Goal: Transaction & Acquisition: Purchase product/service

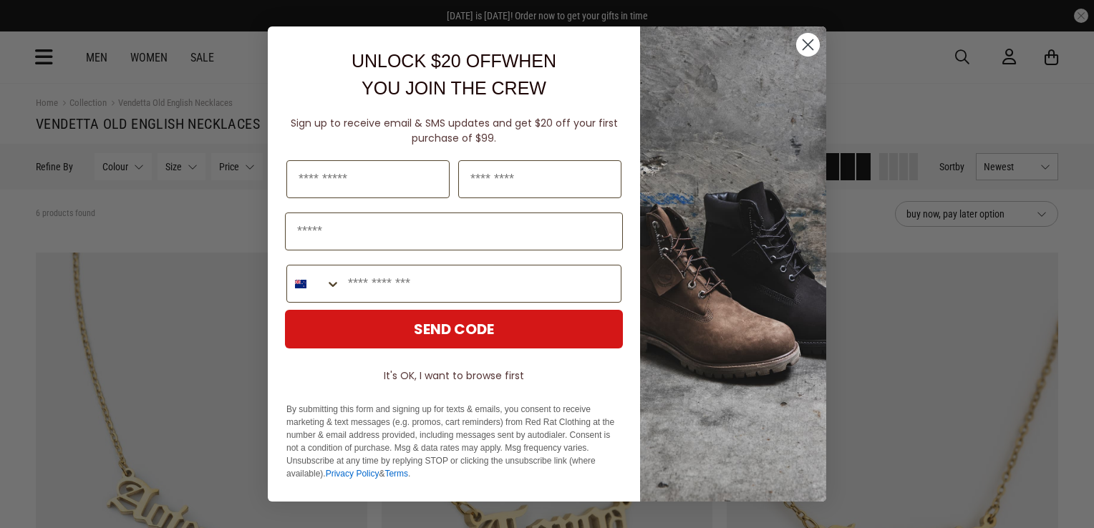
click at [804, 44] on circle "Close dialog" at bounding box center [808, 45] width 24 height 24
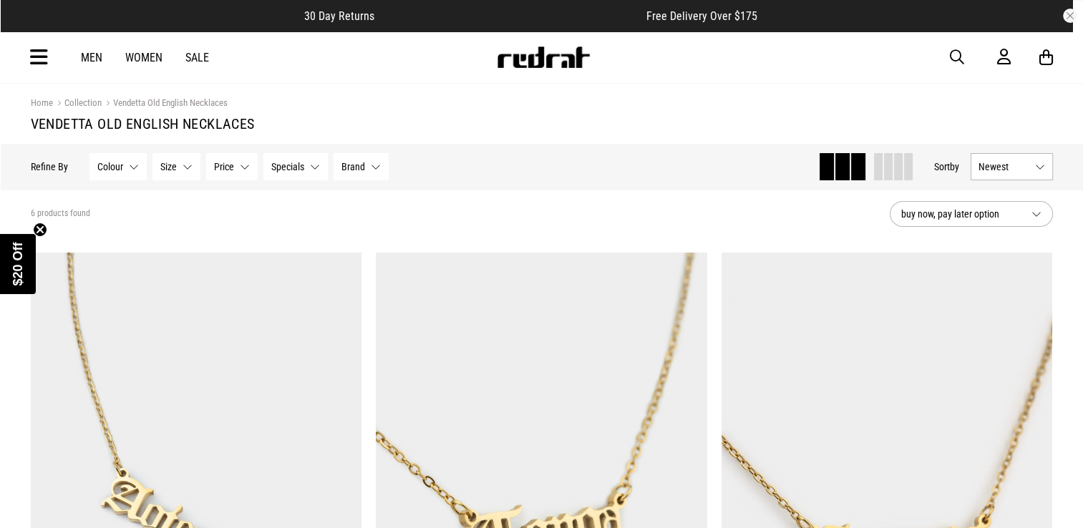
click at [200, 60] on link "Sale" at bounding box center [197, 58] width 24 height 14
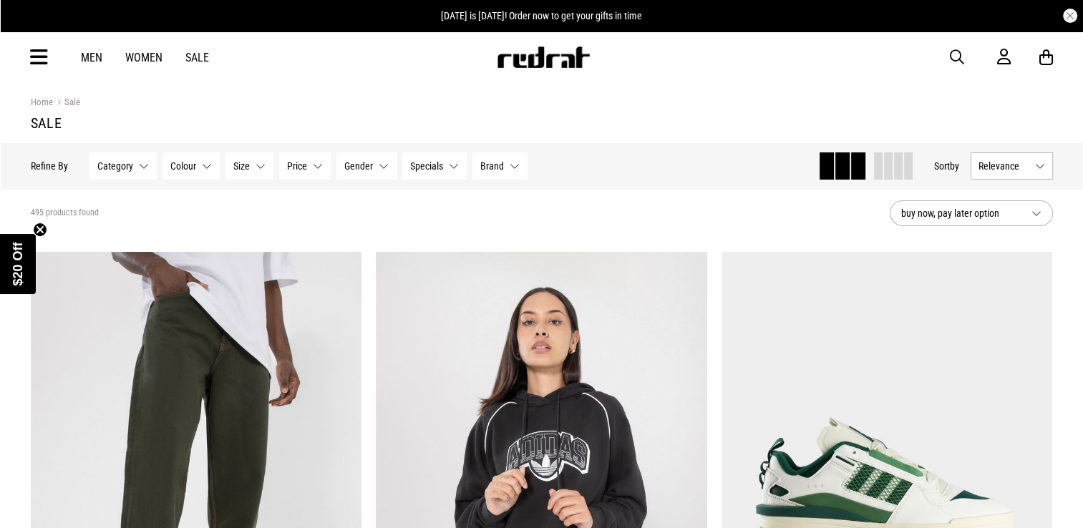
click at [955, 56] on span "button" at bounding box center [957, 57] width 14 height 17
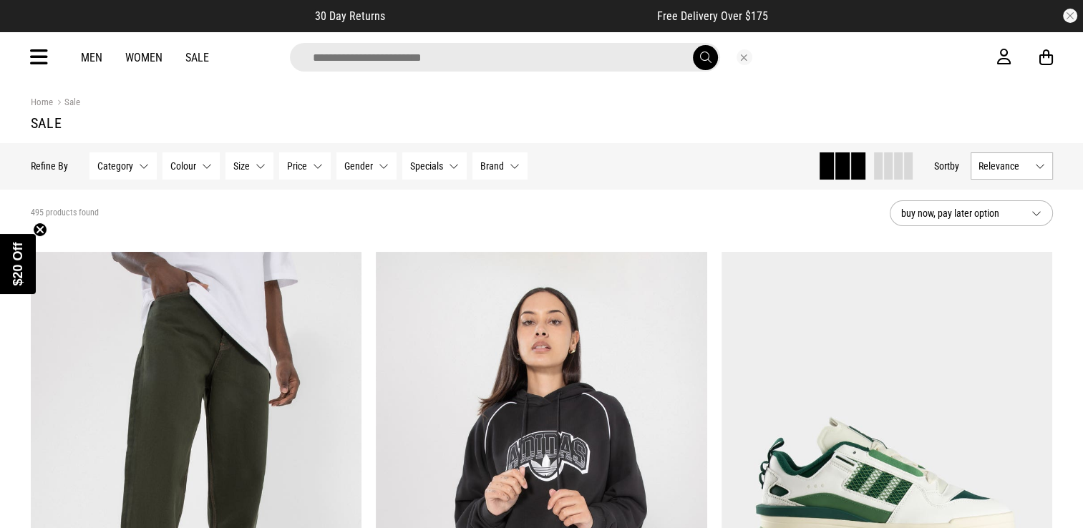
click at [587, 69] on input "search" at bounding box center [505, 57] width 430 height 29
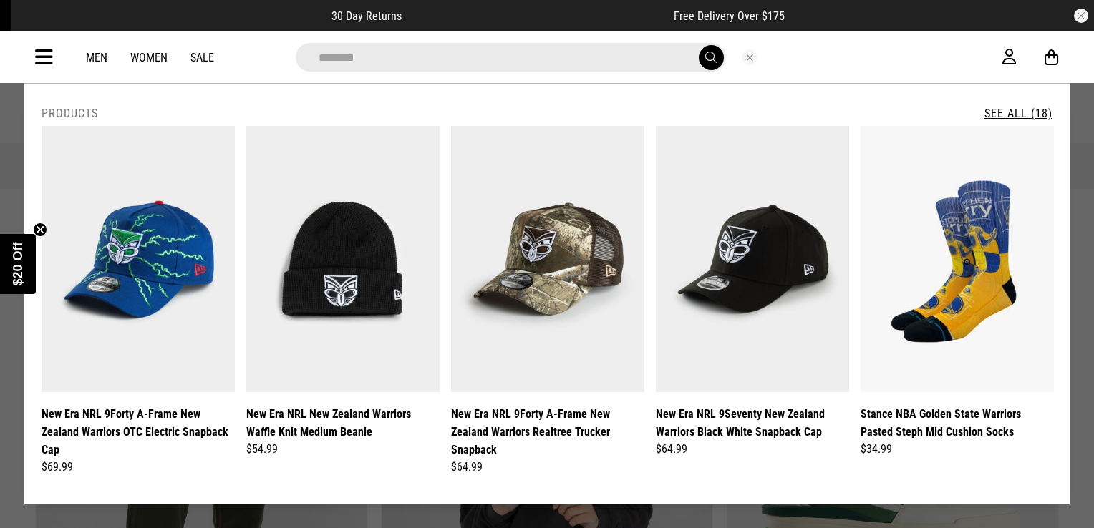
type input "********"
click at [698, 45] on button "submit" at bounding box center [710, 57] width 25 height 25
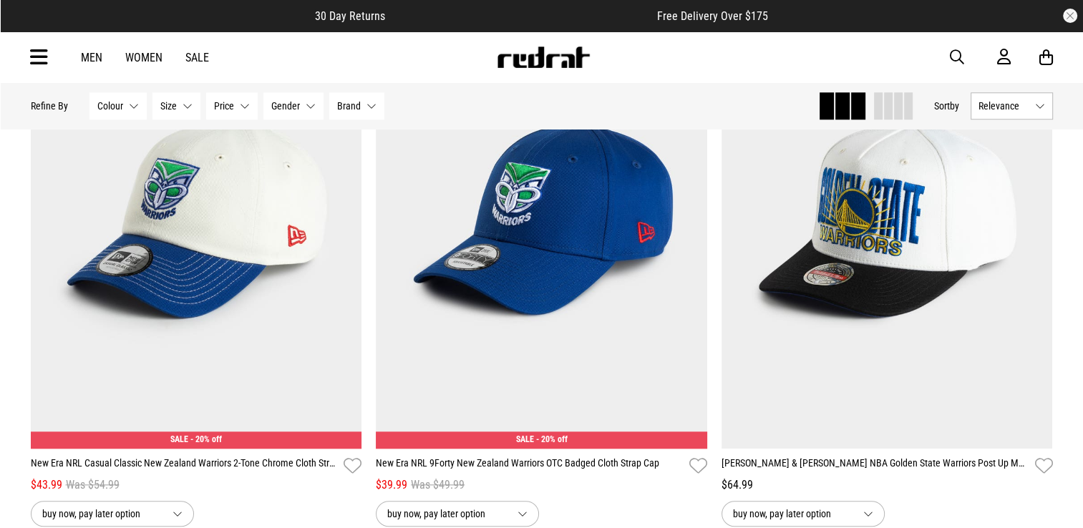
scroll to position [1377, 0]
